Goal: Information Seeking & Learning: Check status

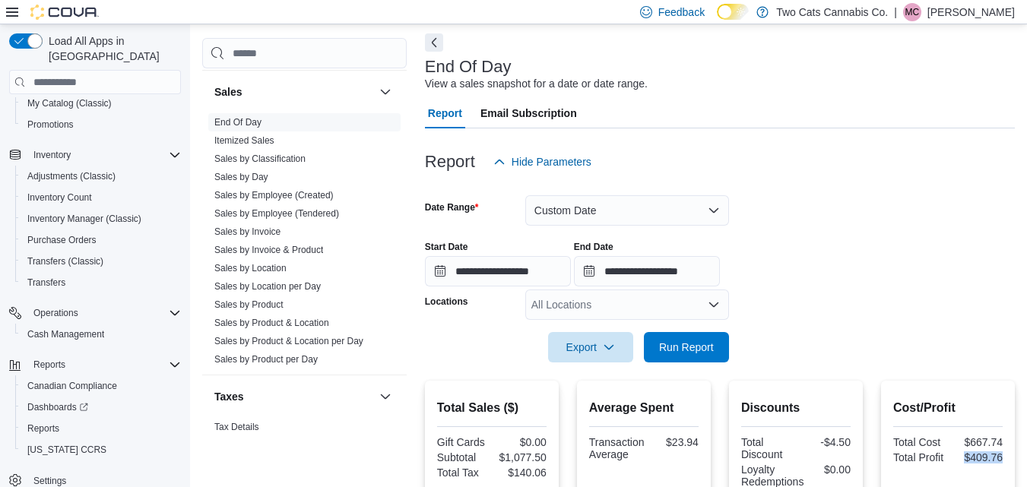
scroll to position [61, 0]
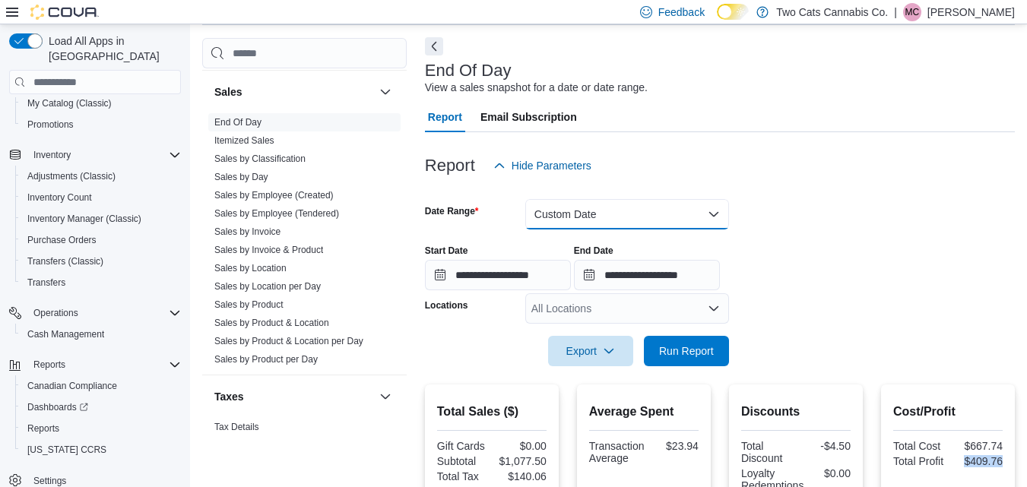
click at [581, 214] on button "Custom Date" at bounding box center [627, 214] width 204 height 30
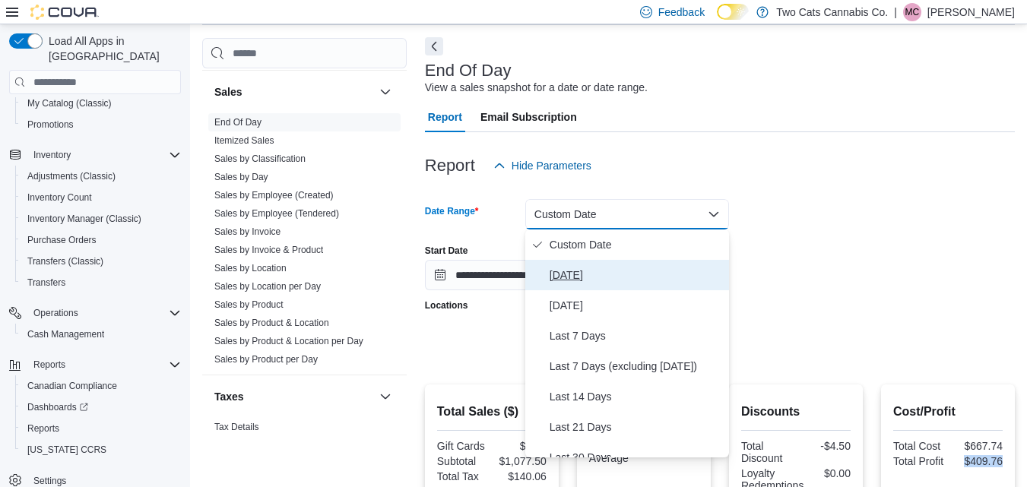
click at [574, 275] on span "[DATE]" at bounding box center [635, 275] width 173 height 18
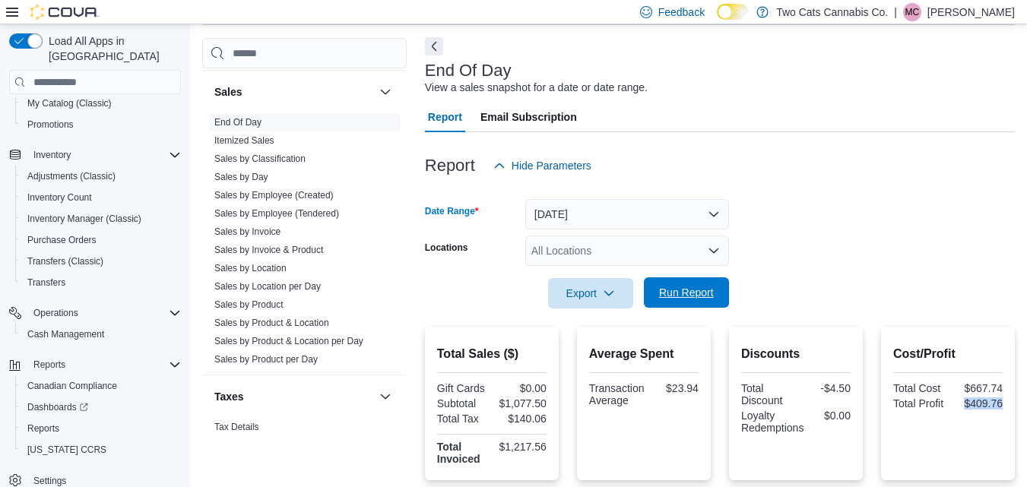
click at [678, 298] on span "Run Report" at bounding box center [686, 292] width 55 height 15
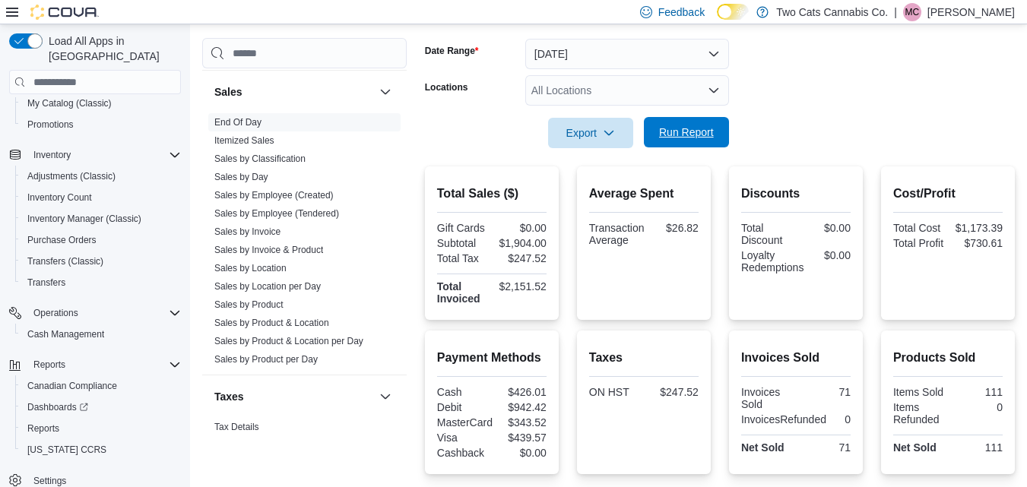
scroll to position [222, 0]
drag, startPoint x: 501, startPoint y: 238, endPoint x: 558, endPoint y: 242, distance: 56.4
click at [558, 242] on div "Total Sales ($) Gift Cards $0.00 Subtotal $1,904.00 Total Tax $247.52 Total Inv…" at bounding box center [492, 242] width 134 height 153
copy div "$1,904.00"
drag, startPoint x: 970, startPoint y: 243, endPoint x: 1024, endPoint y: 248, distance: 54.9
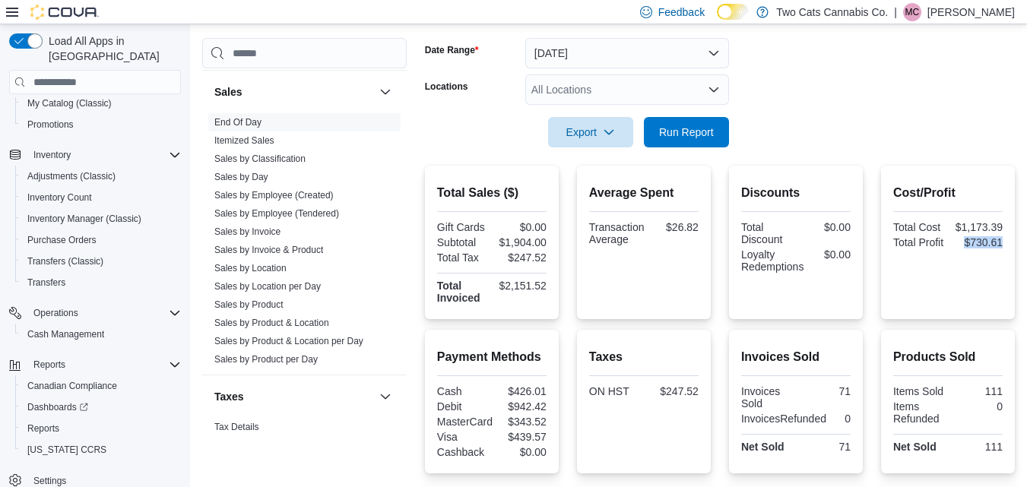
click at [1014, 248] on div "Cost/Profit Total Cost $1,173.39 Total Profit $730.61" at bounding box center [948, 242] width 134 height 153
copy div "$730.61"
click at [279, 269] on link "Sales by Location" at bounding box center [250, 268] width 72 height 11
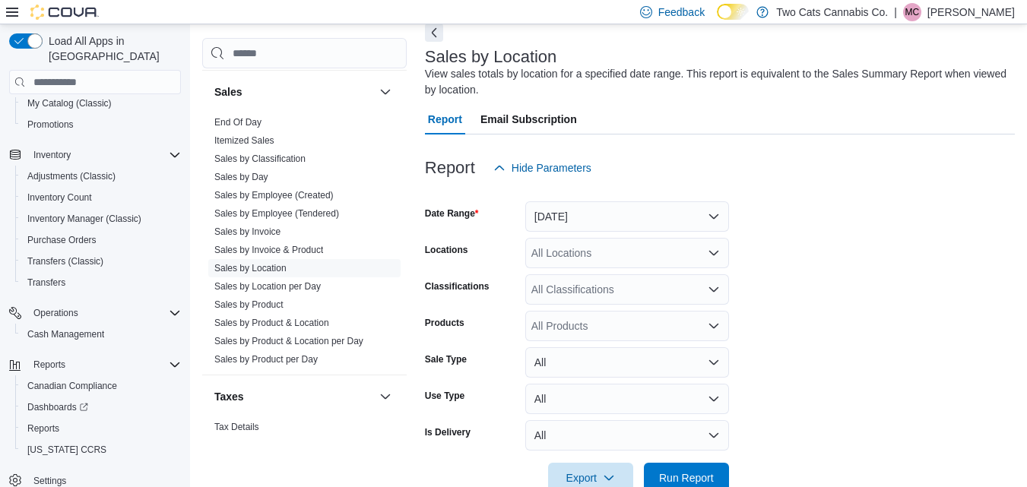
scroll to position [51, 0]
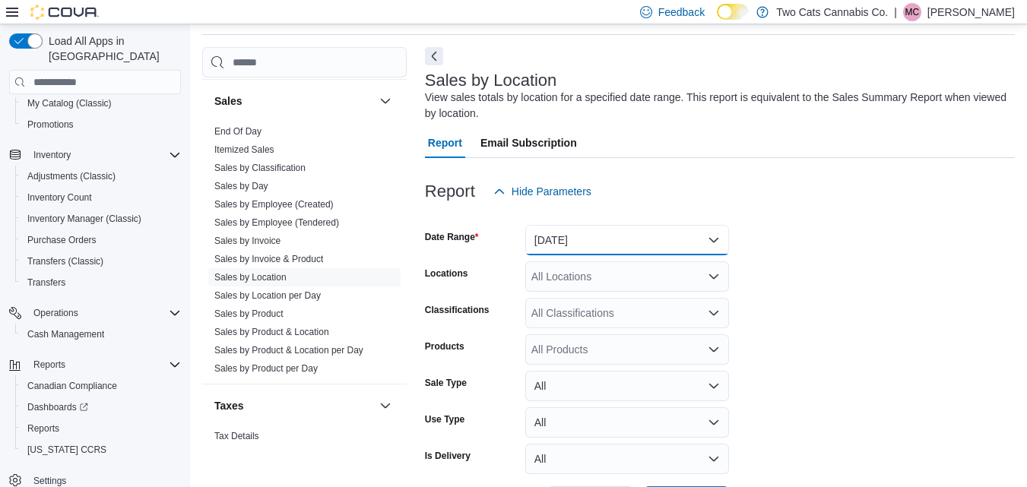
click at [586, 229] on button "[DATE]" at bounding box center [627, 240] width 204 height 30
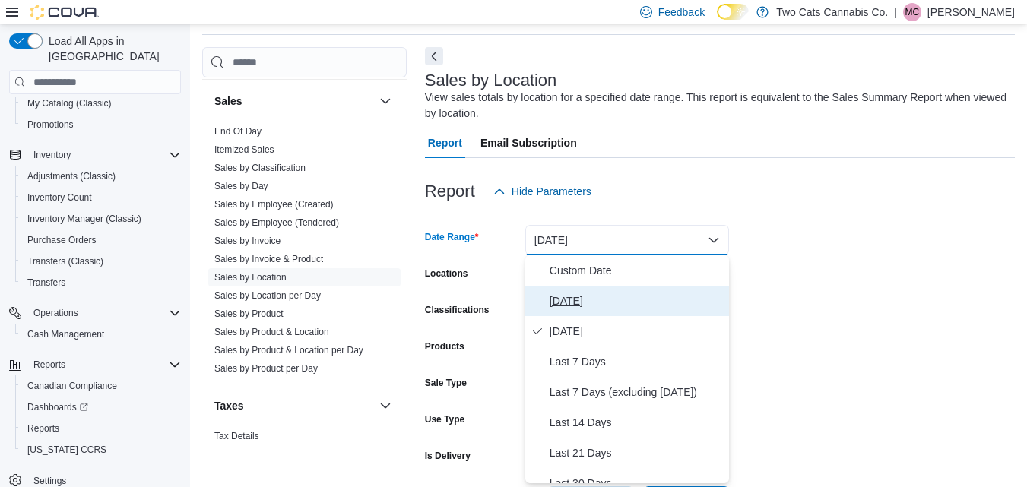
click at [580, 293] on span "[DATE]" at bounding box center [635, 301] width 173 height 18
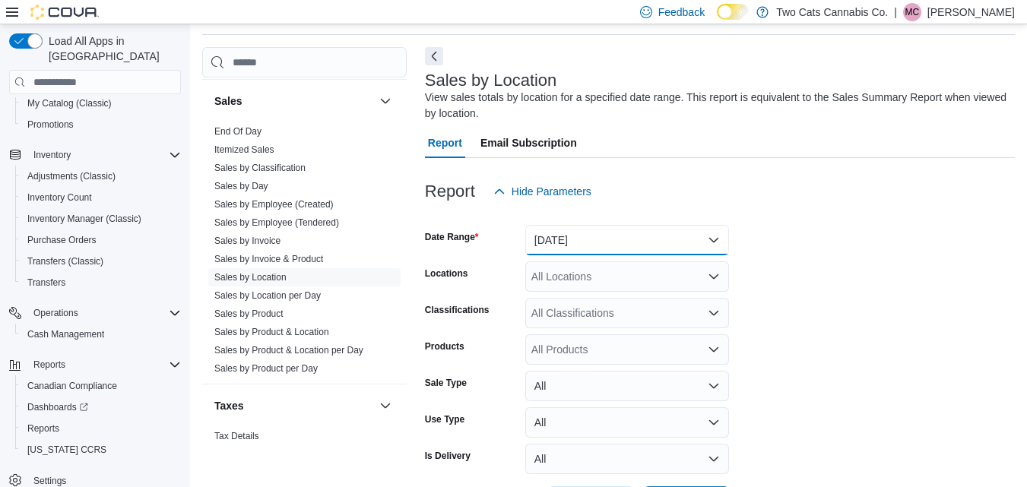
scroll to position [111, 0]
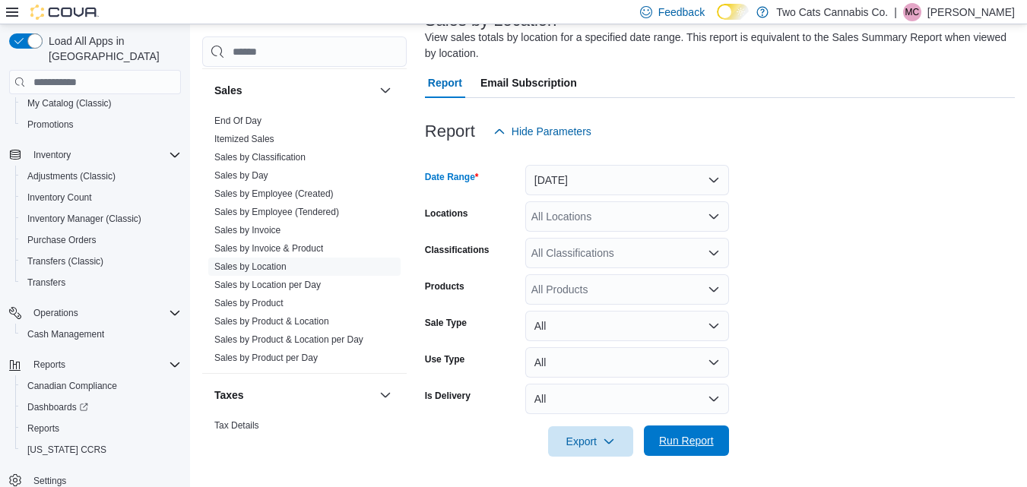
click at [690, 432] on span "Run Report" at bounding box center [686, 440] width 67 height 30
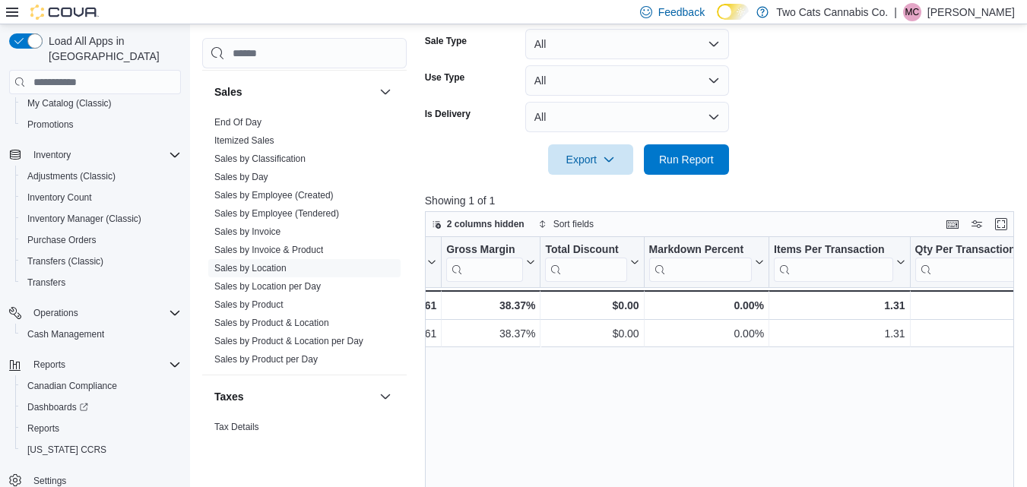
scroll to position [0, 698]
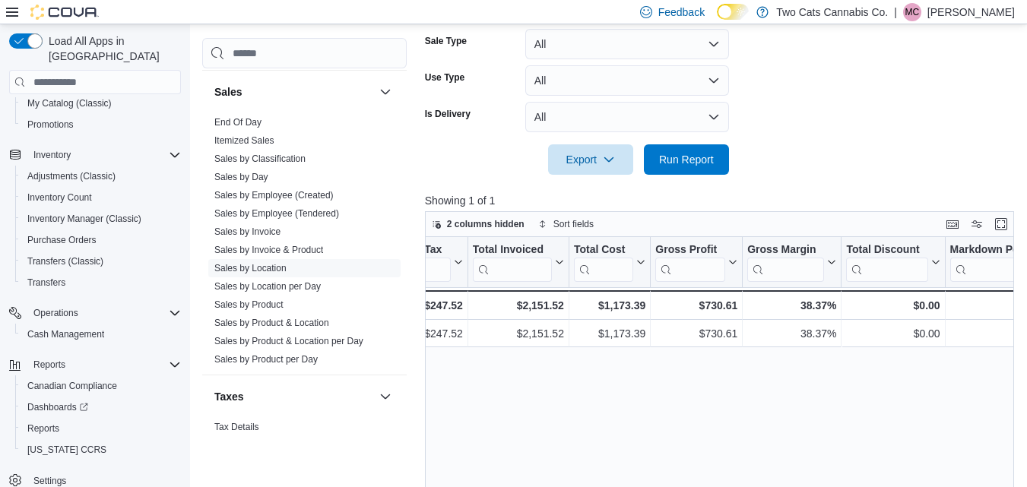
click at [526, 425] on div "Location Click to view column header actions Invoices Sold Click to view column…" at bounding box center [722, 419] width 595 height 364
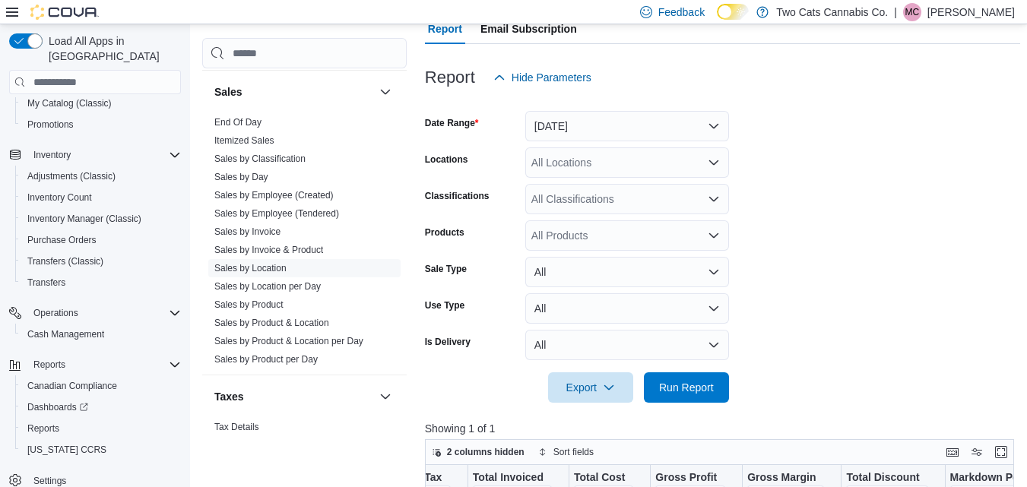
scroll to position [164, 0]
